Goal: Check status: Check status

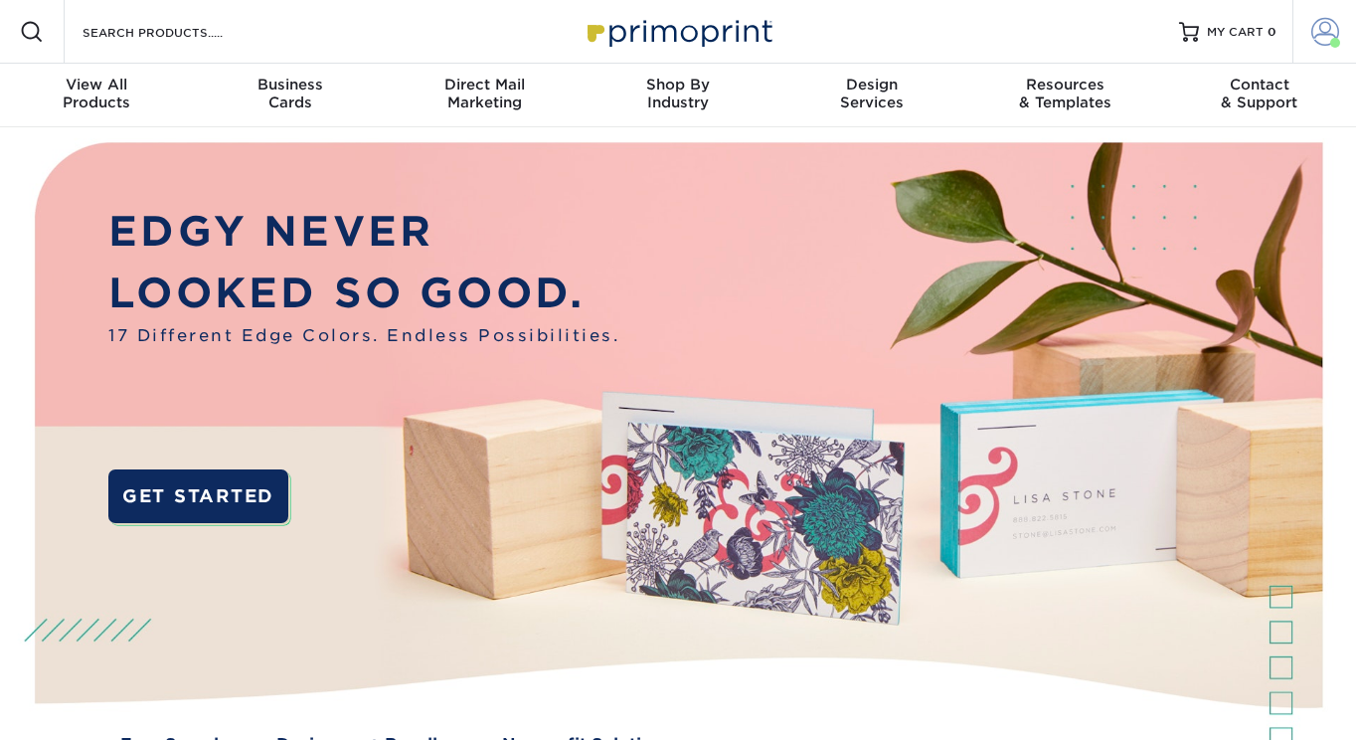
click at [1321, 37] on span at bounding box center [1325, 32] width 28 height 28
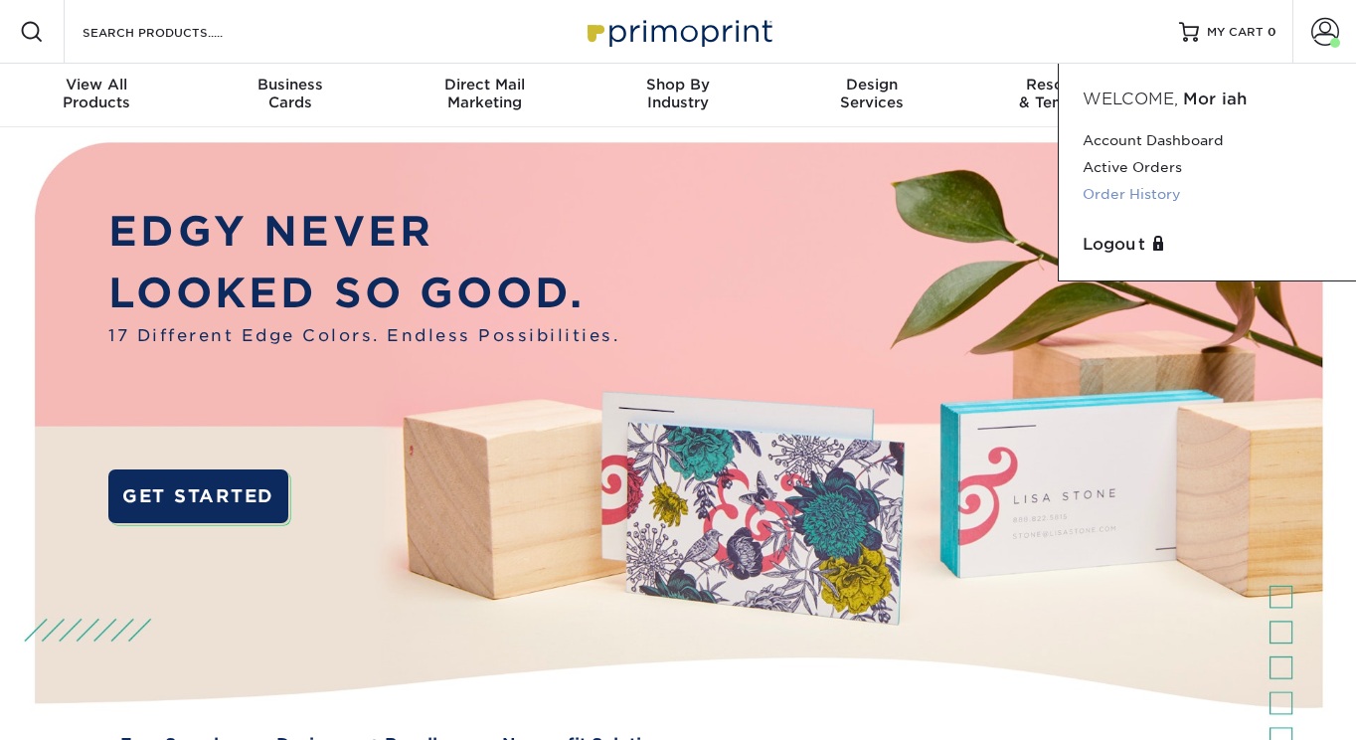
click at [1181, 187] on link "Order History" at bounding box center [1208, 194] width 250 height 27
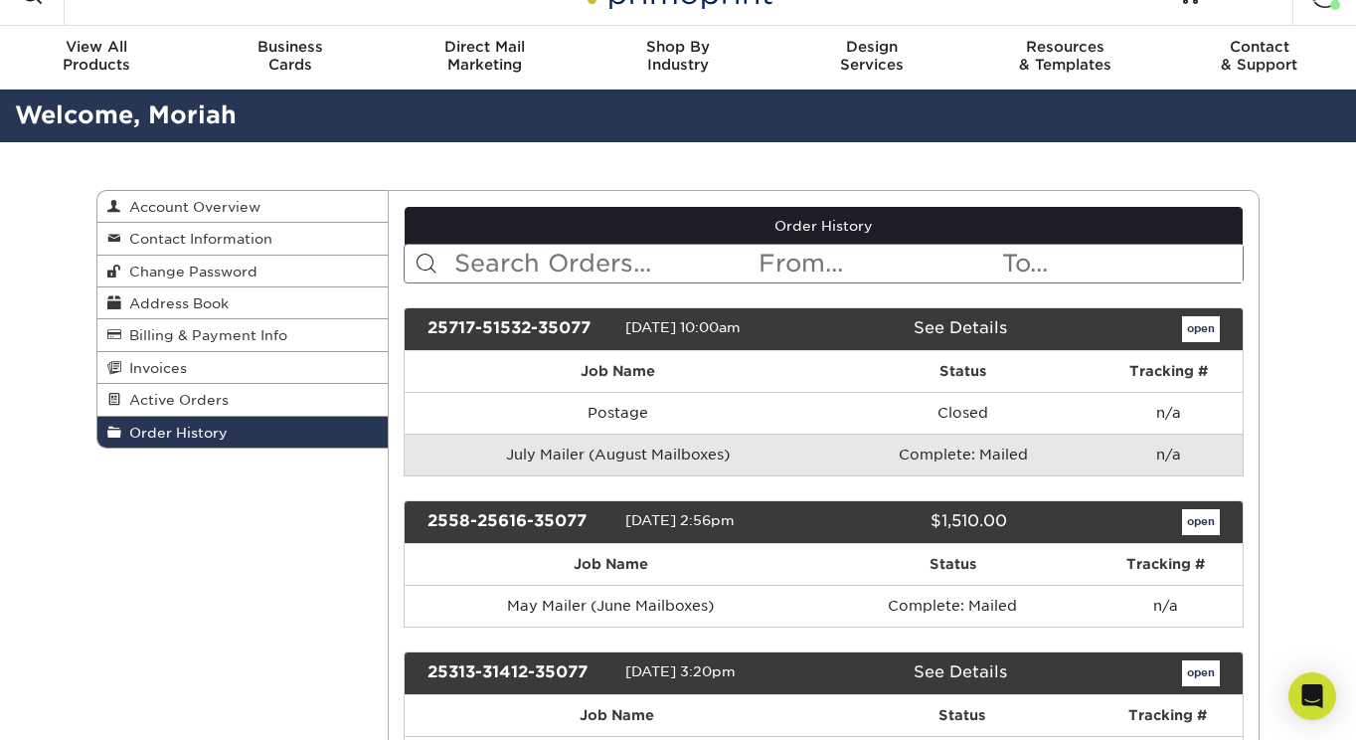
scroll to position [45, 0]
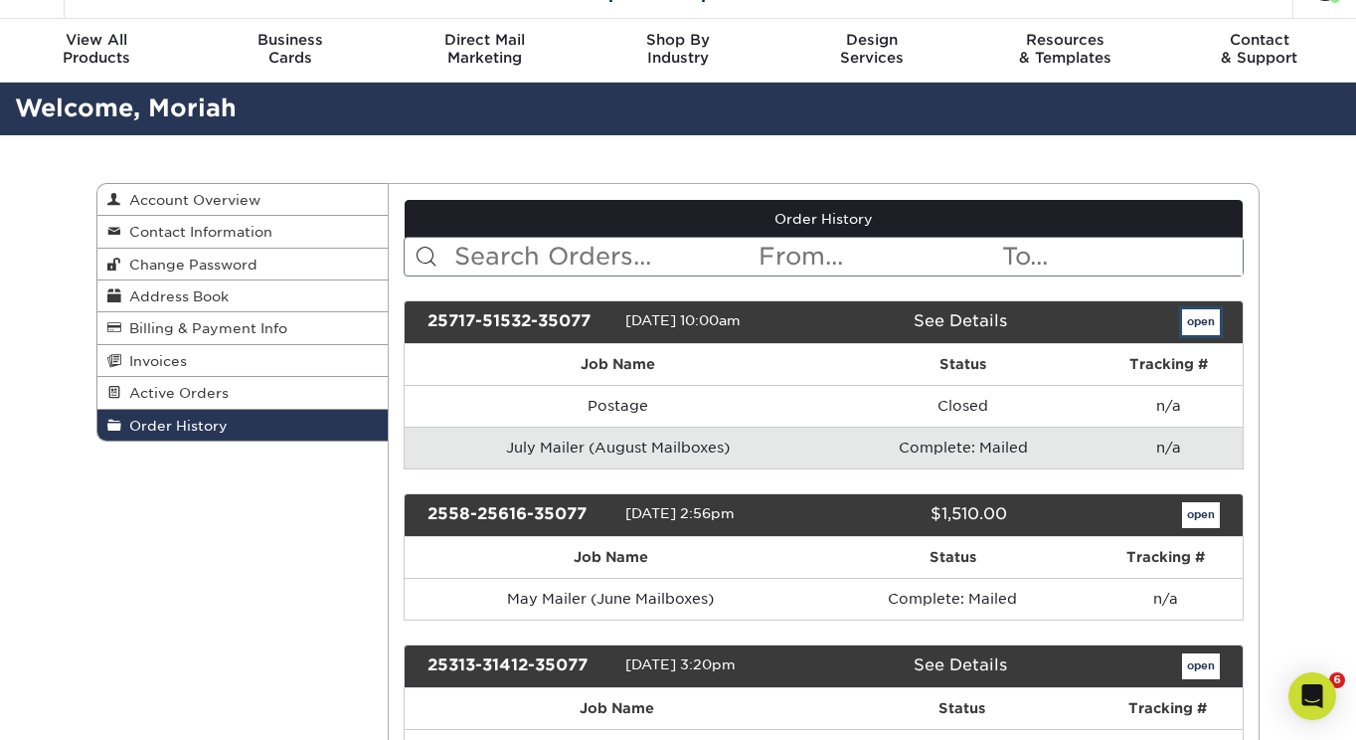
click at [1205, 316] on link "open" at bounding box center [1201, 322] width 38 height 26
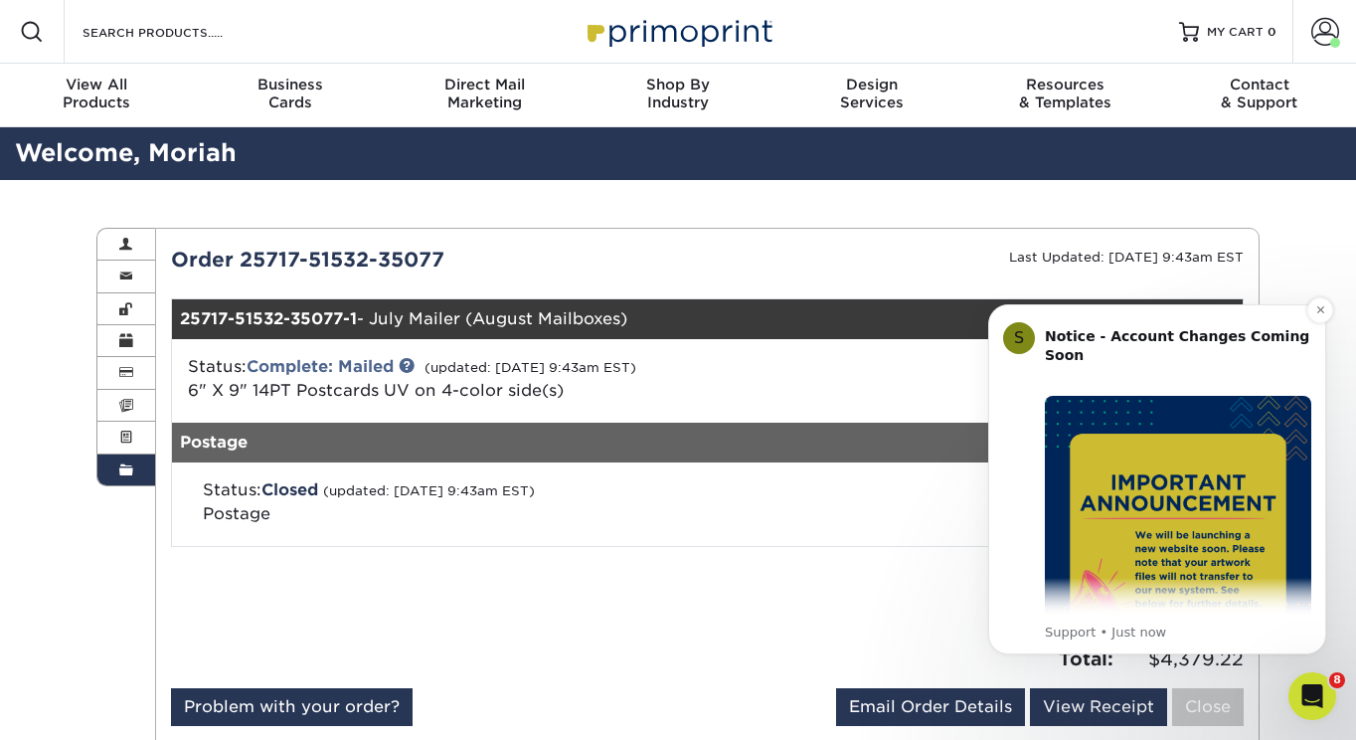
scroll to position [0, 0]
click at [1322, 315] on icon "Dismiss notification" at bounding box center [1320, 309] width 11 height 11
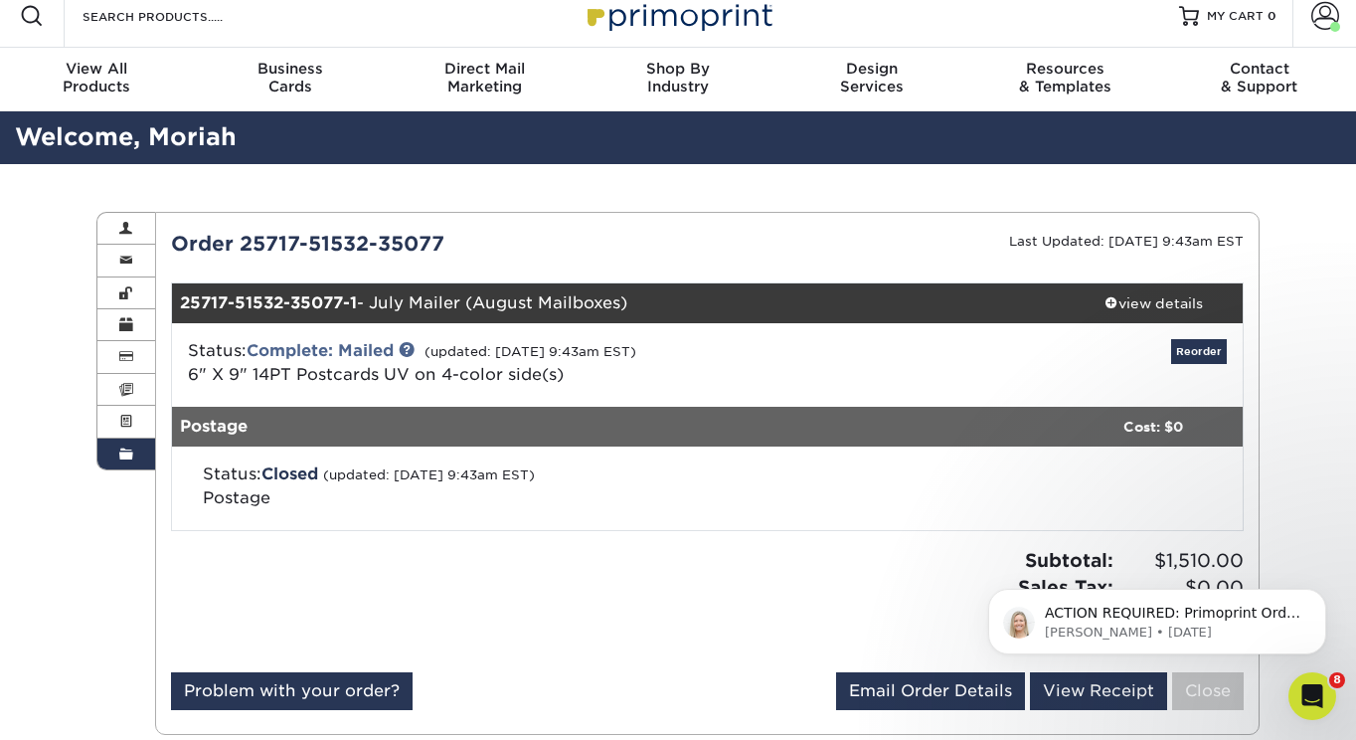
scroll to position [26, 0]
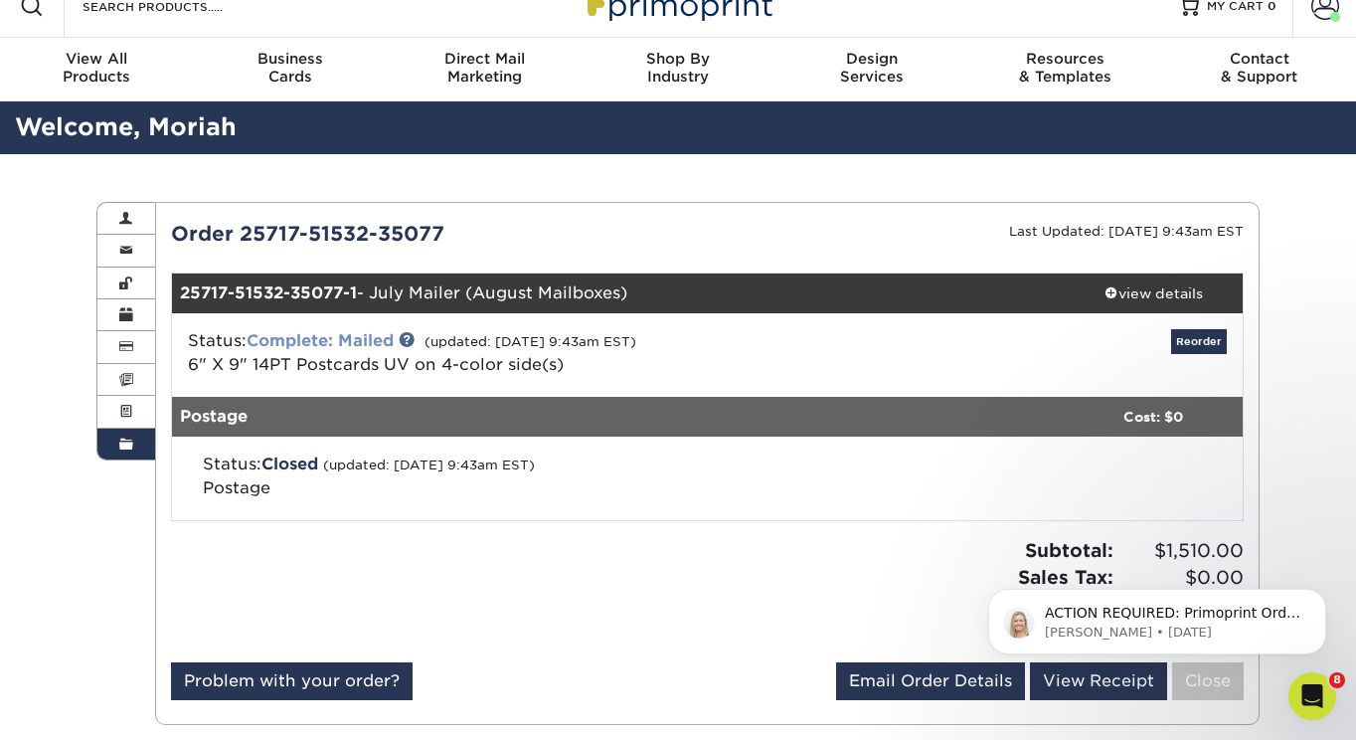
click at [353, 336] on link "Complete: Mailed" at bounding box center [320, 340] width 147 height 19
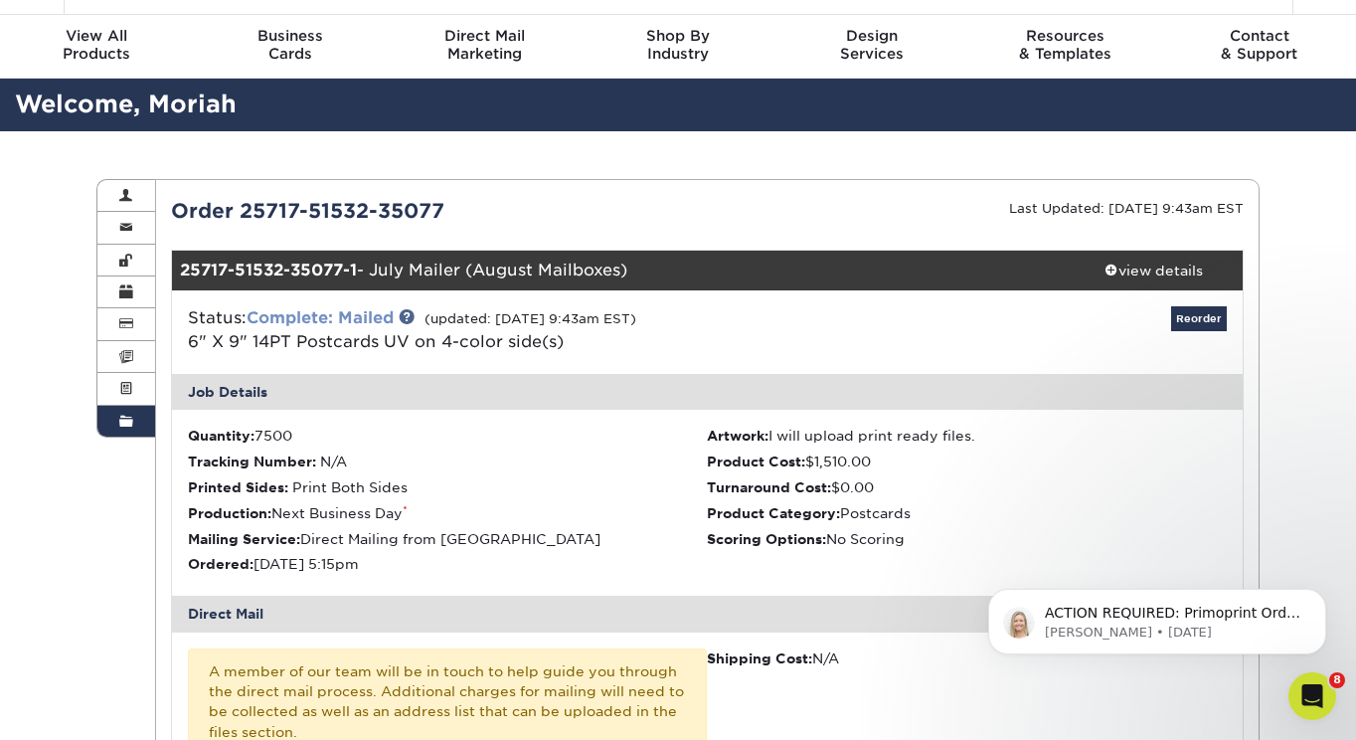
scroll to position [0, 0]
